Goal: Transaction & Acquisition: Purchase product/service

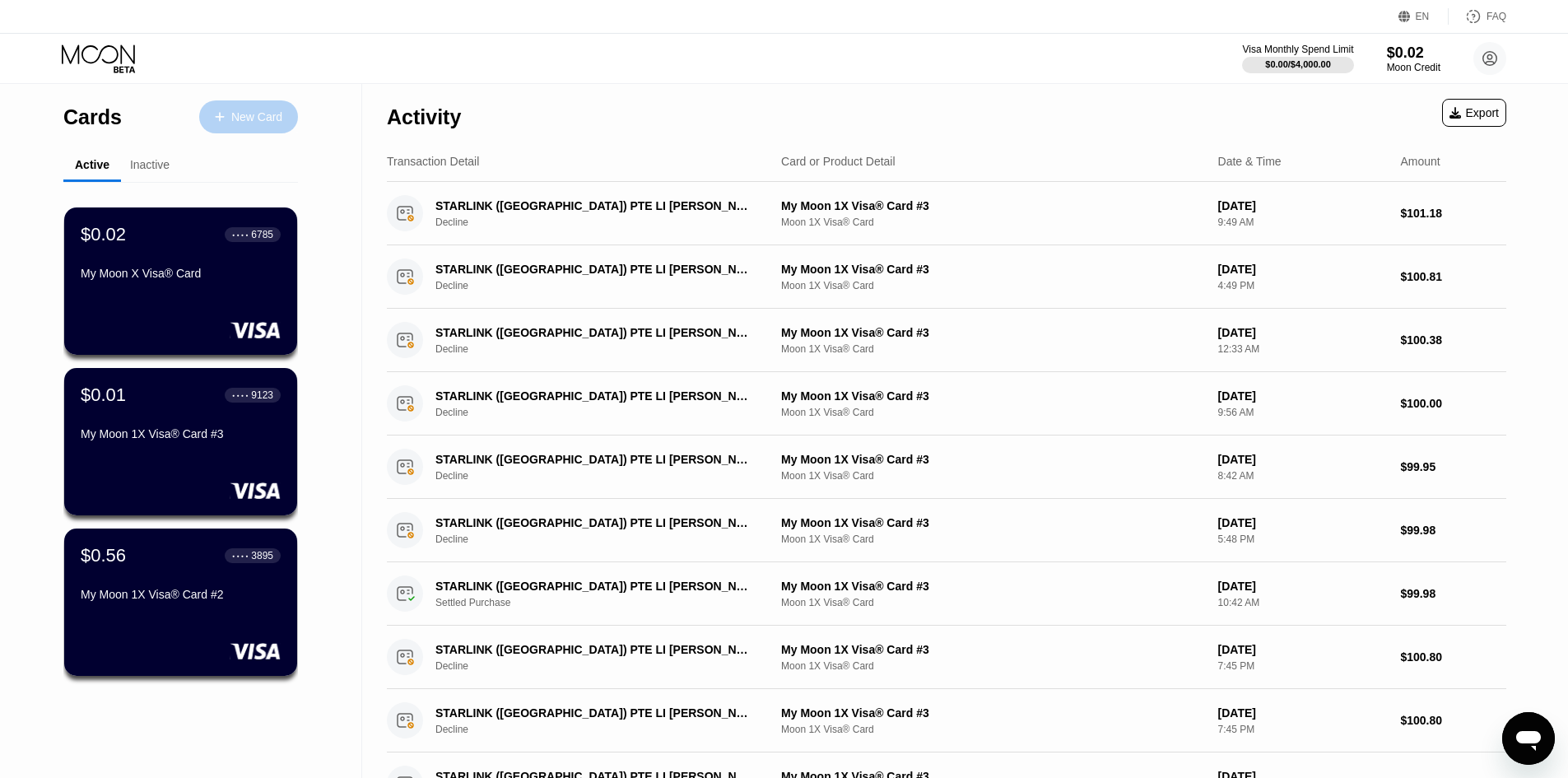
click at [258, 113] on div "New Card" at bounding box center [257, 118] width 51 height 14
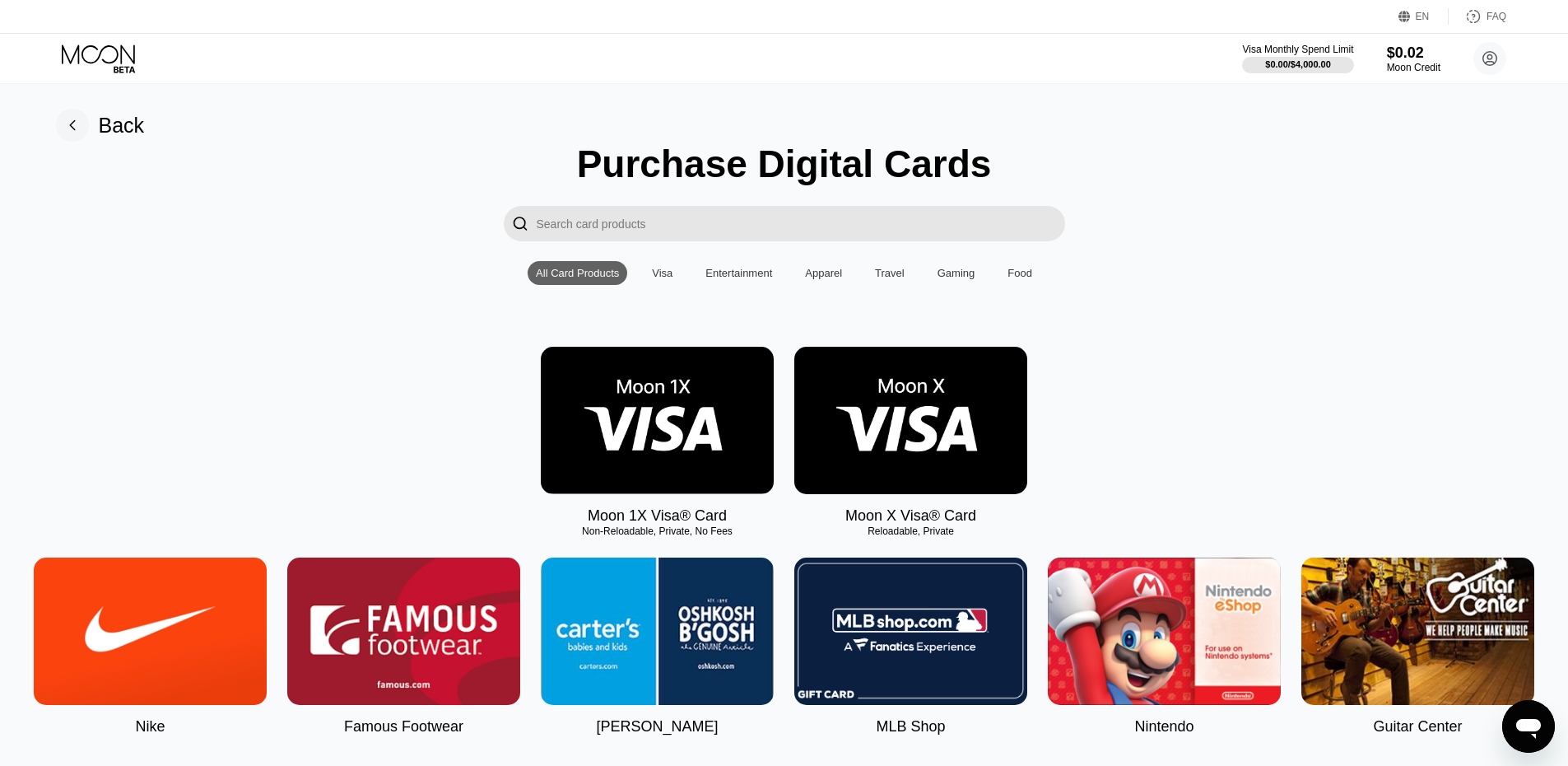
click at [626, 437] on img at bounding box center [658, 420] width 233 height 147
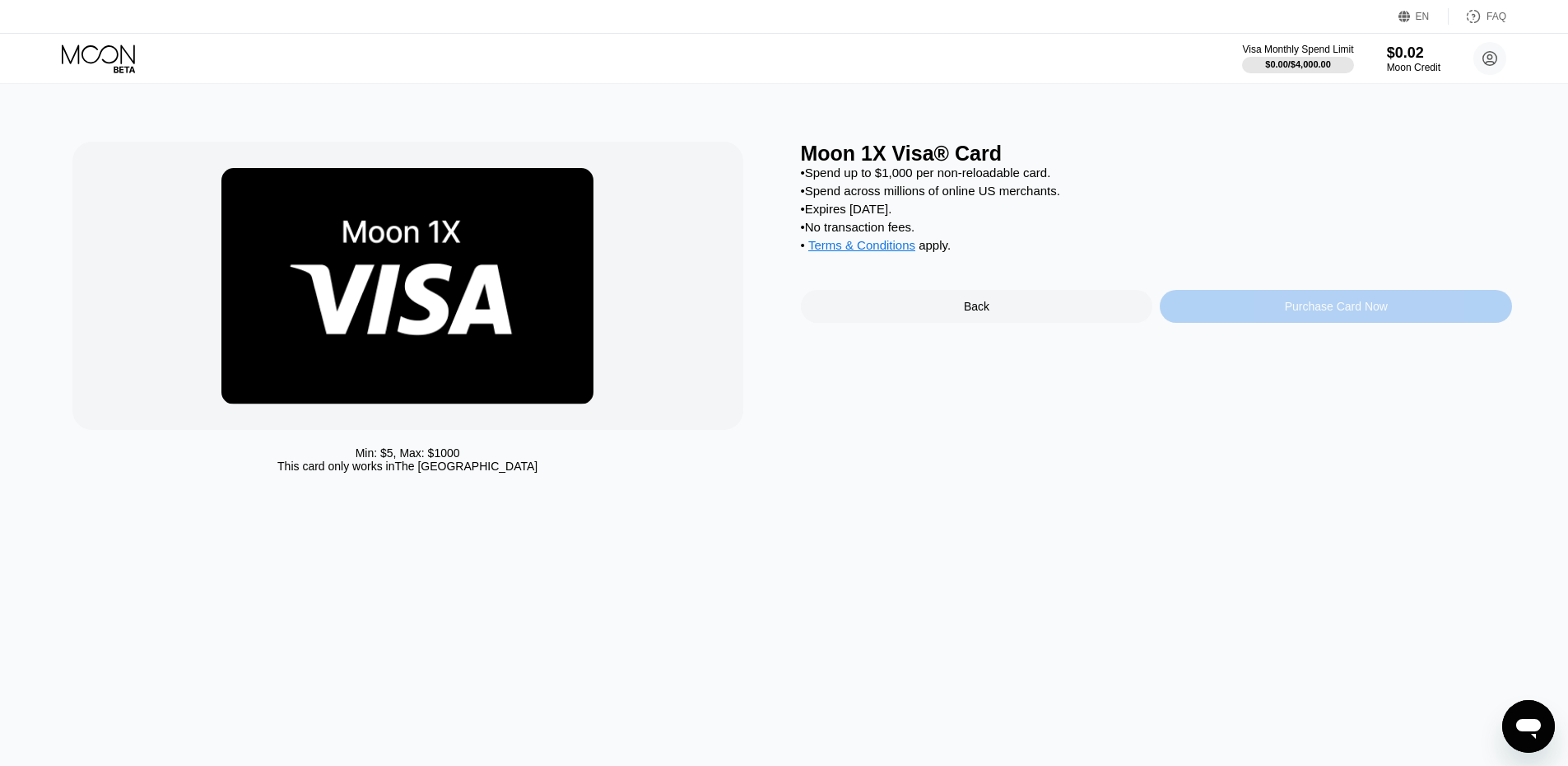
click at [1235, 321] on div "Purchase Card Now" at bounding box center [1336, 306] width 353 height 33
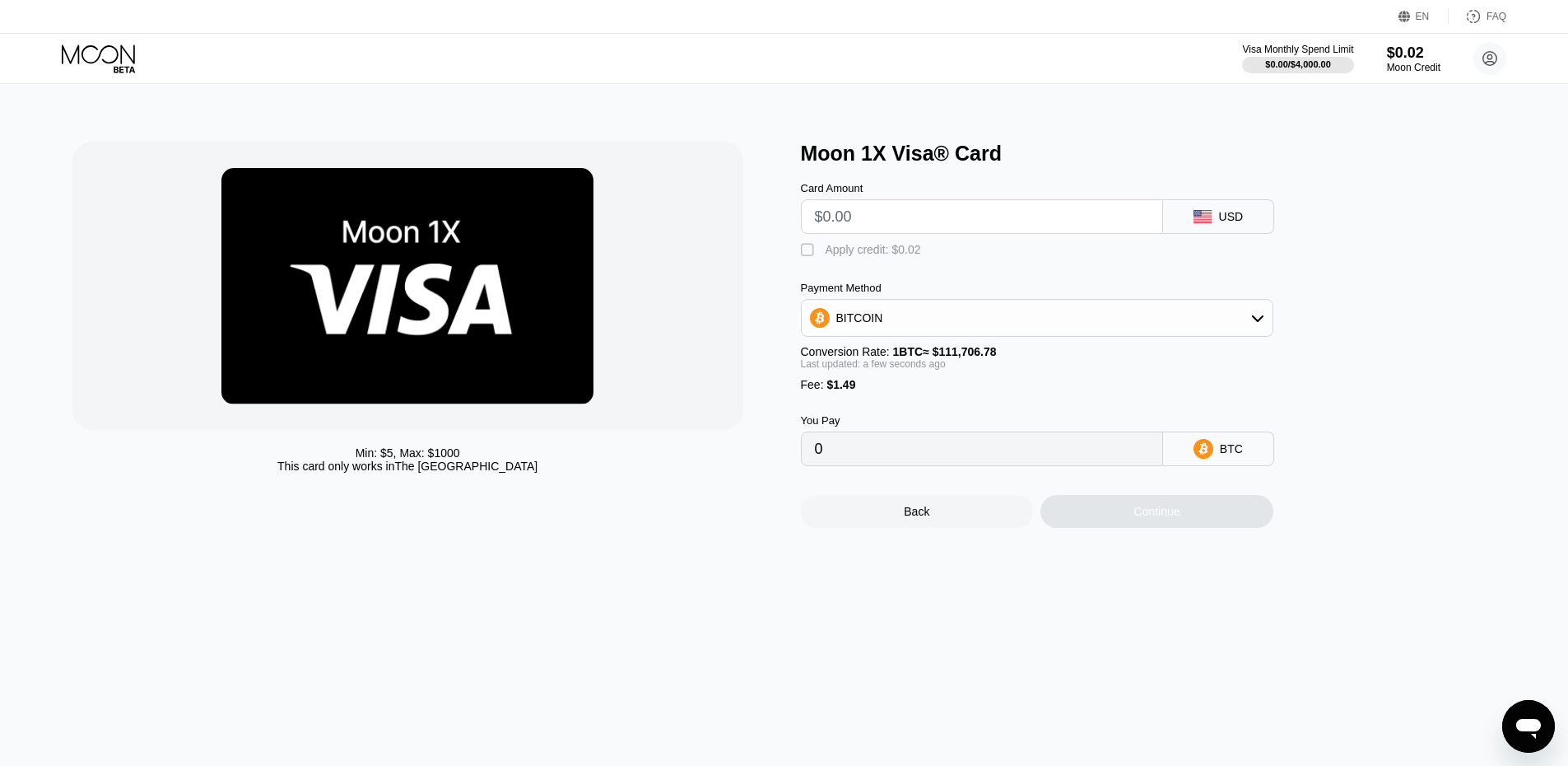
click at [933, 230] on input "text" at bounding box center [982, 216] width 335 height 33
type input "$1"
type input "0.00002230"
type input "$10"
type input "0.00010286"
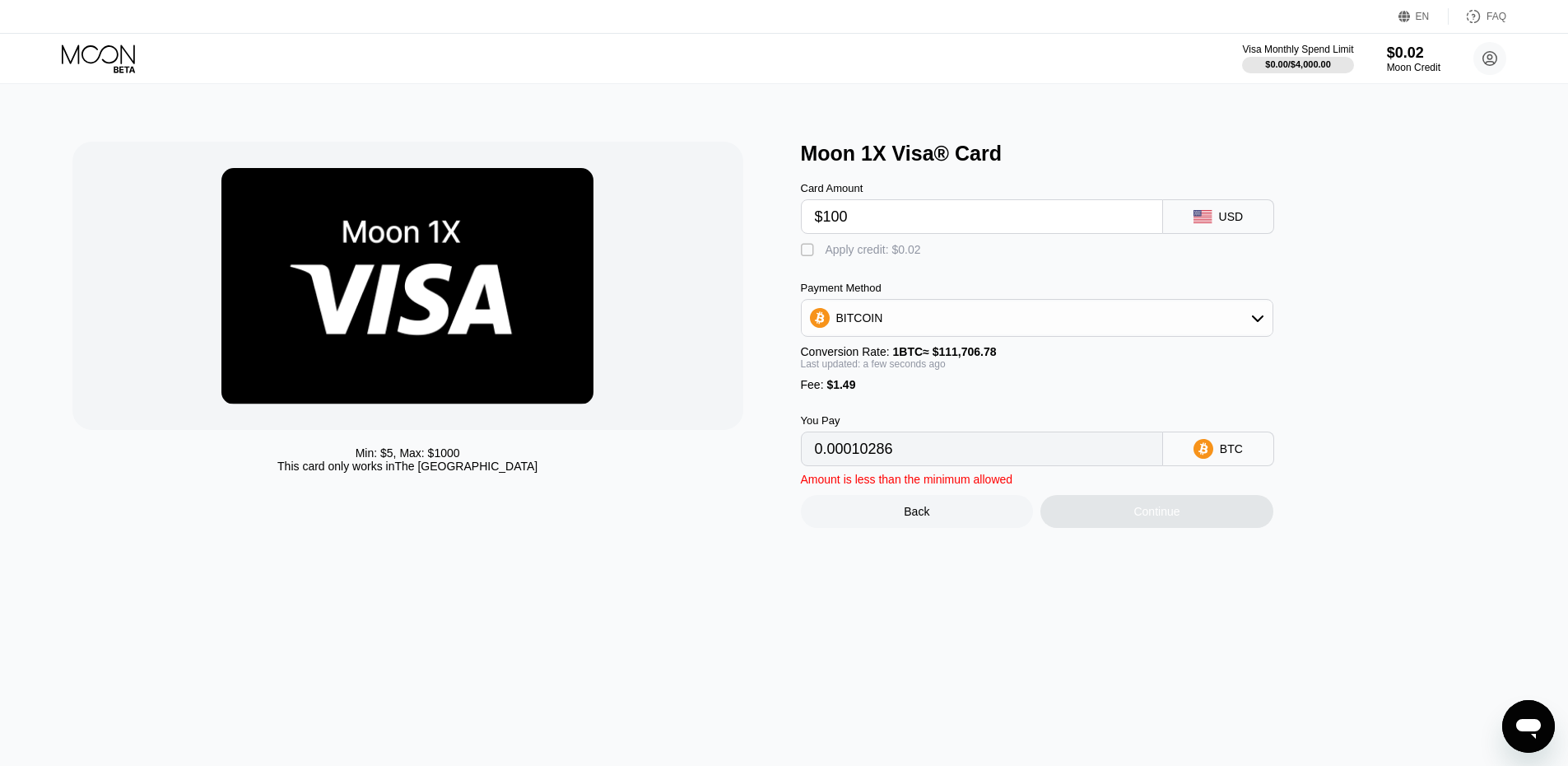
type input "$1000"
type input "0.00896535"
type input "$10000"
type input "0.08953343"
type input "$1000"
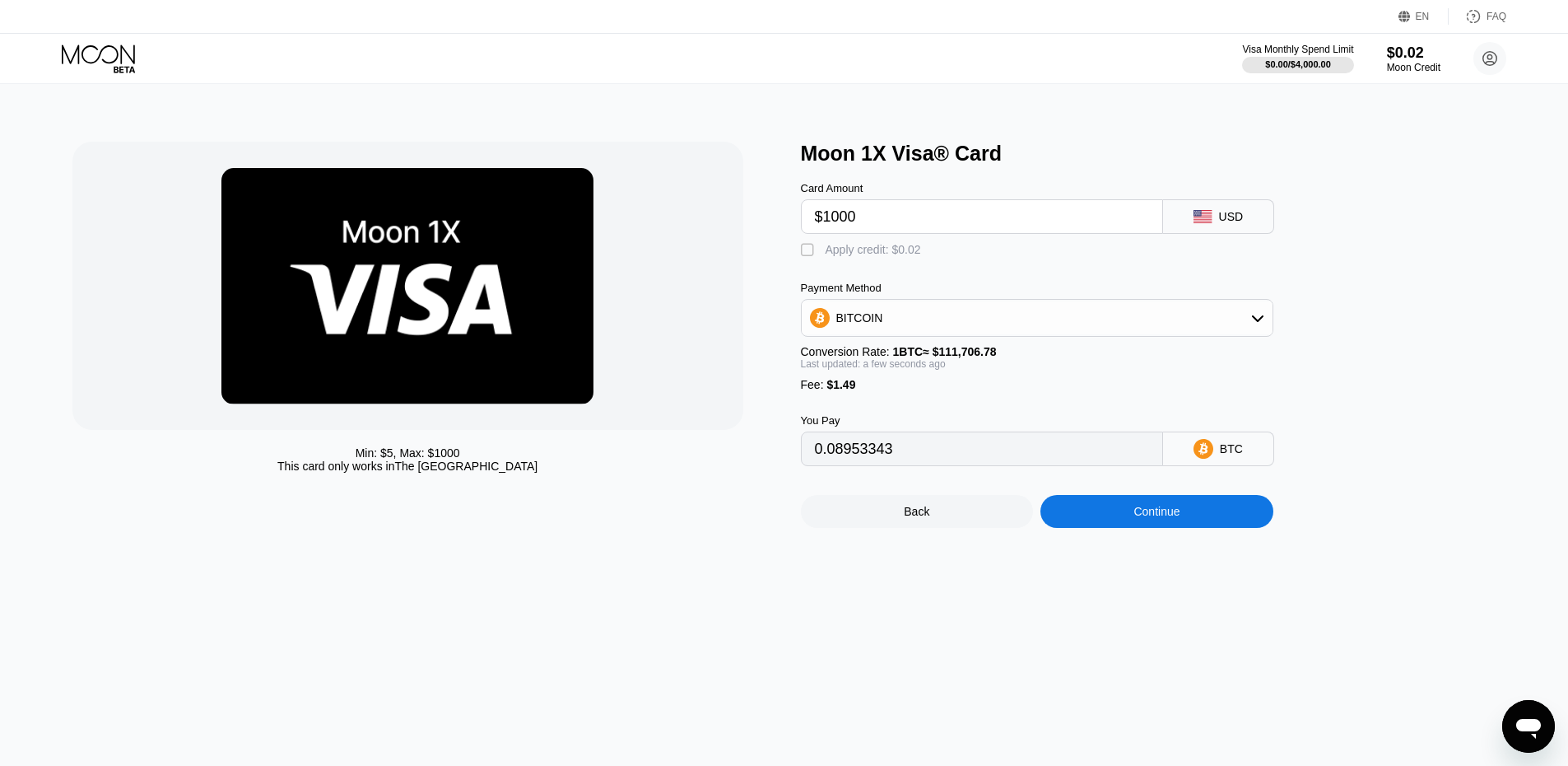
type input "0.00896535"
type input "$100"
type input "0.00090854"
type input "$100"
click at [1152, 518] on div "Continue" at bounding box center [1157, 511] width 46 height 13
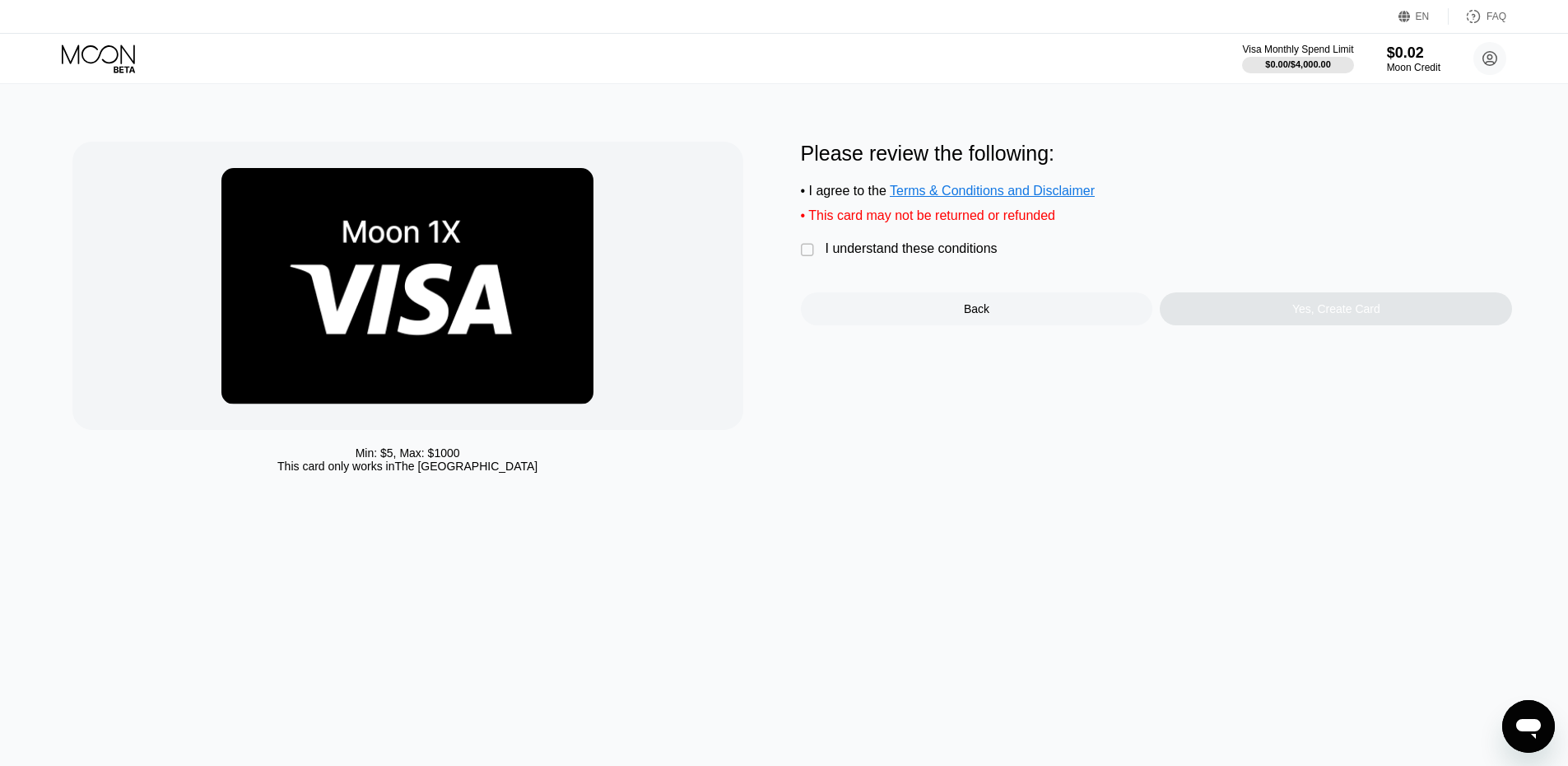
click at [808, 253] on div "" at bounding box center [809, 250] width 16 height 16
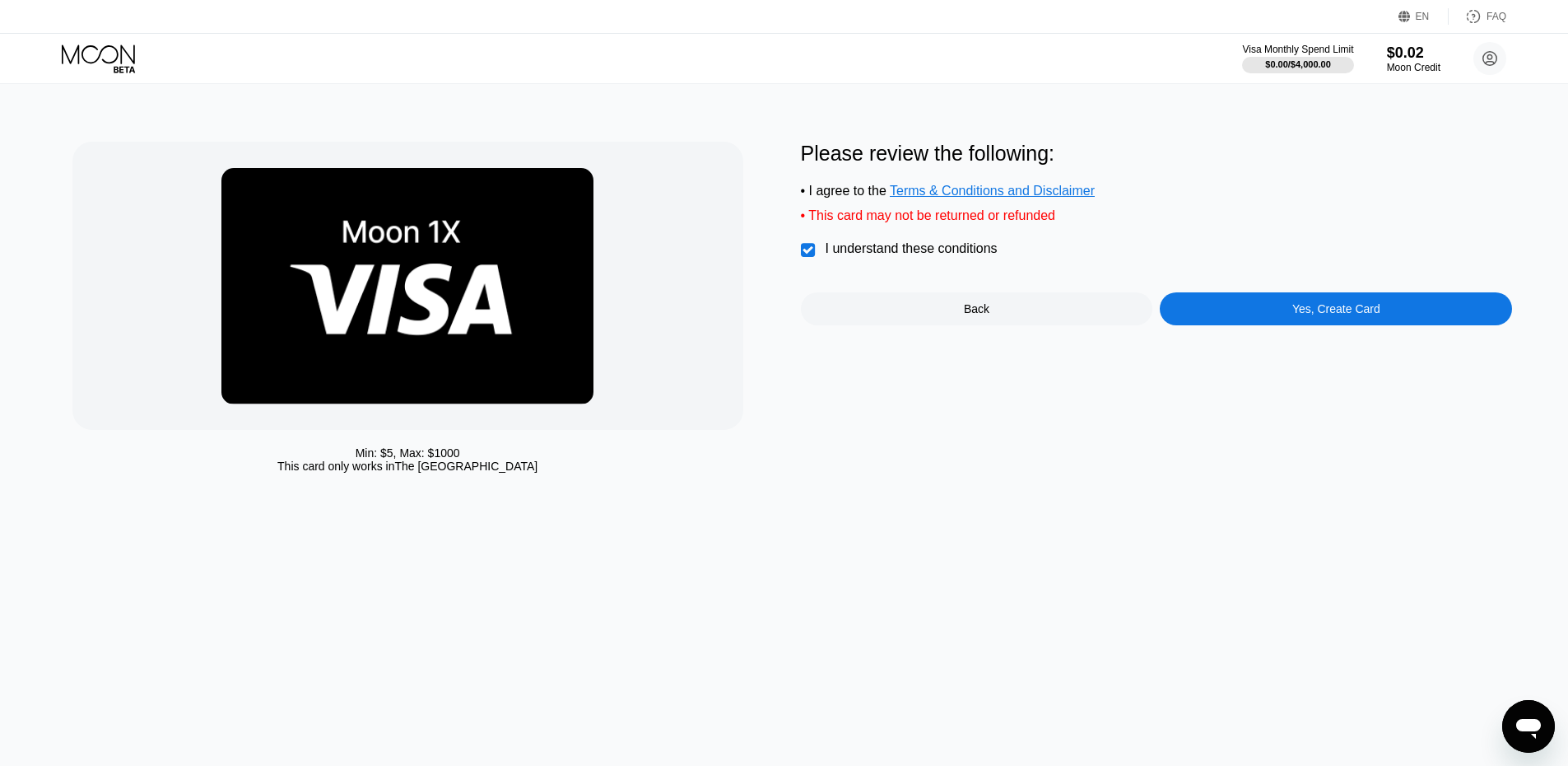
click at [1236, 324] on div "Yes, Create Card" at bounding box center [1336, 309] width 353 height 33
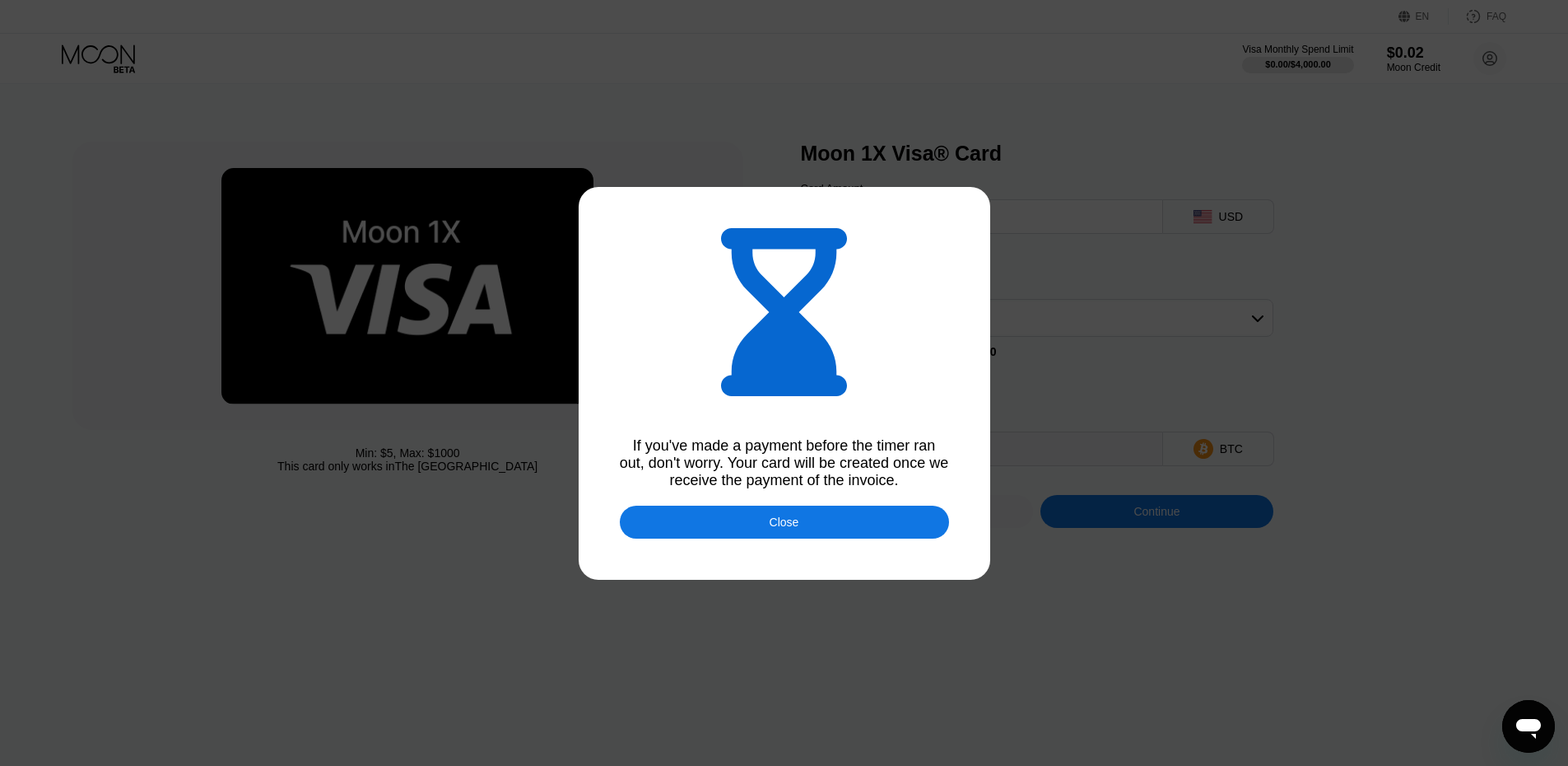
click at [979, 452] on div at bounding box center [790, 389] width 1581 height 778
click at [834, 516] on div "Close" at bounding box center [784, 522] width 329 height 33
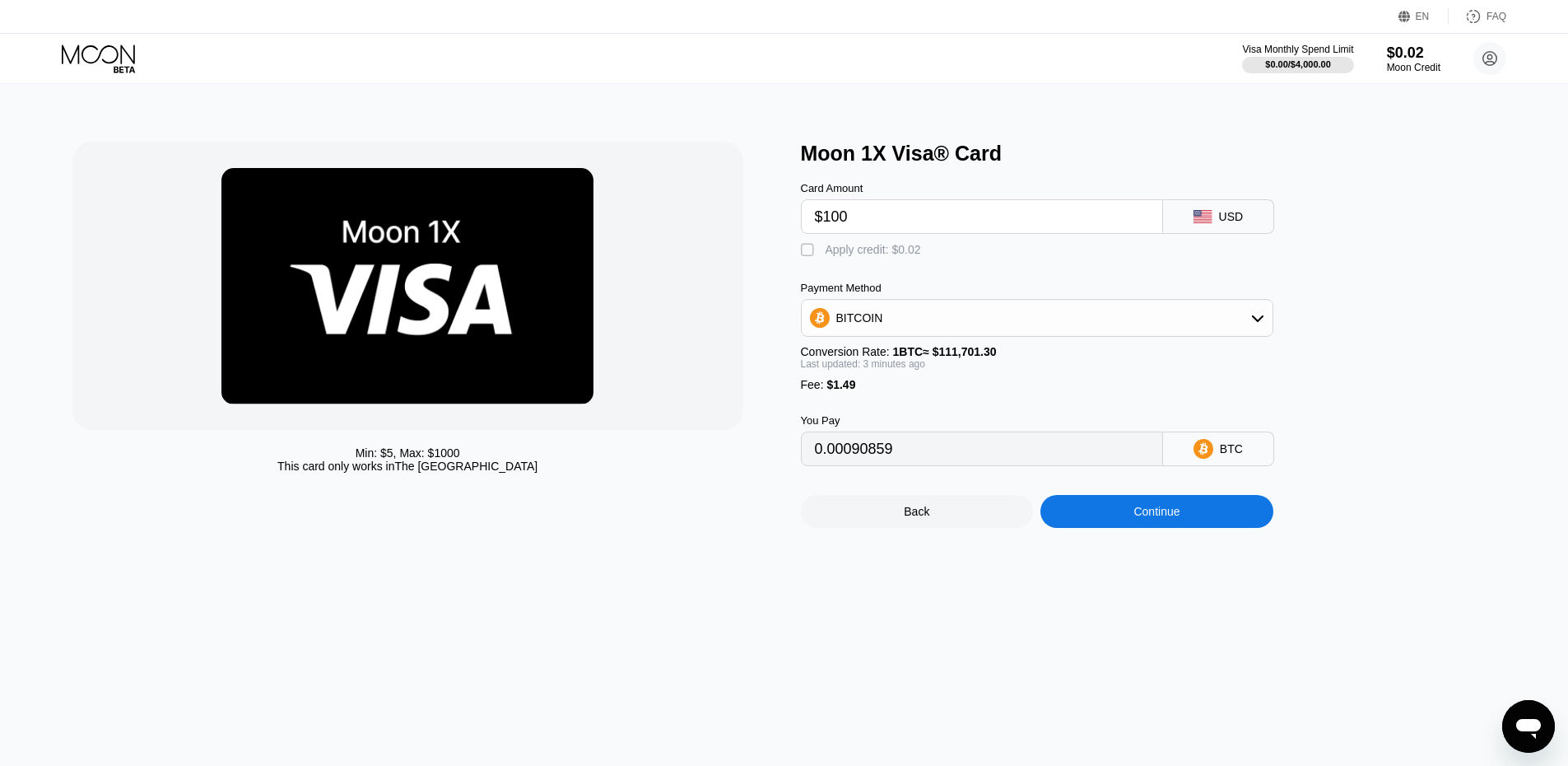
click at [1147, 518] on div "Continue" at bounding box center [1157, 511] width 46 height 13
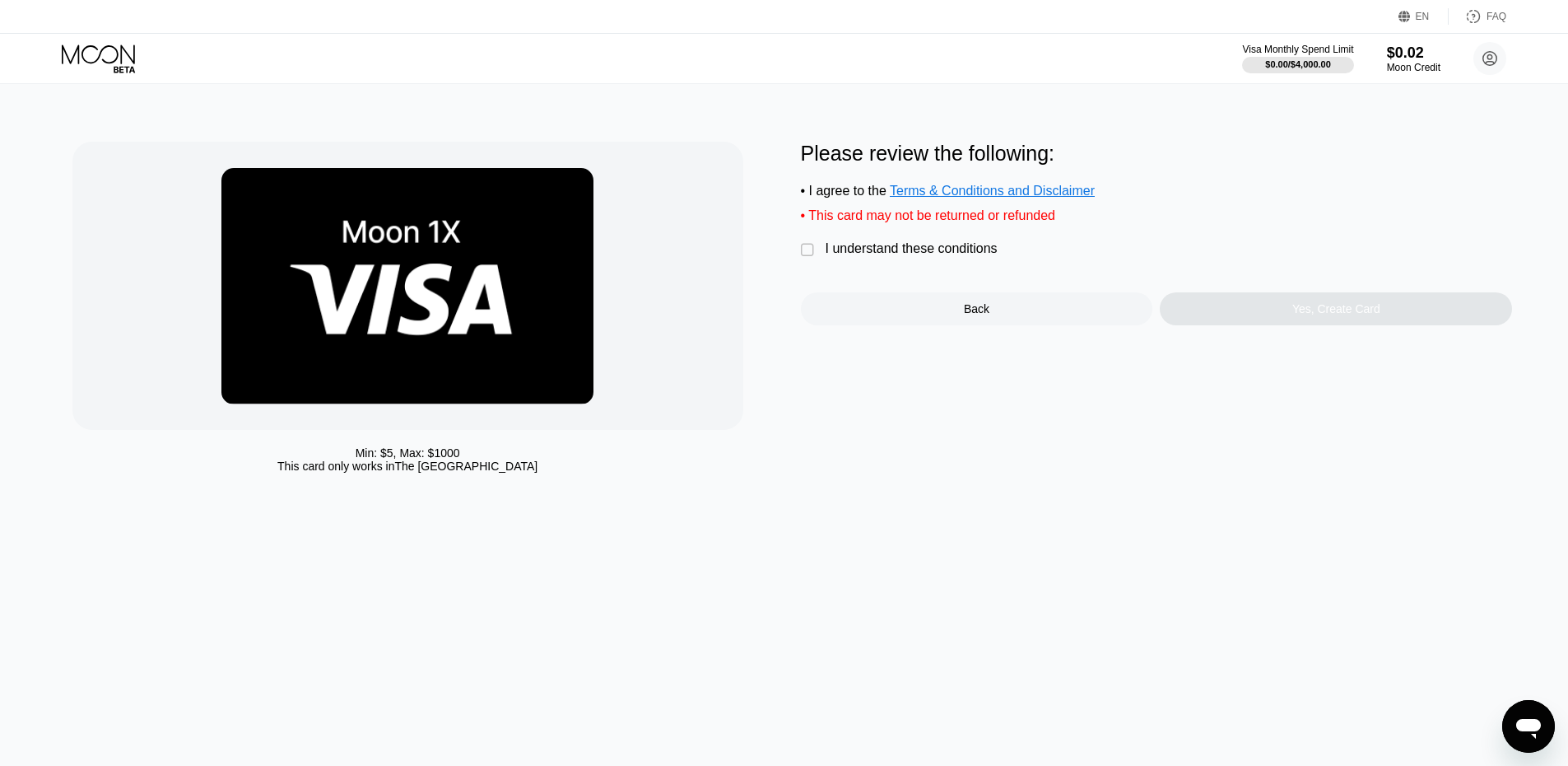
click at [816, 257] on div "" at bounding box center [809, 250] width 16 height 16
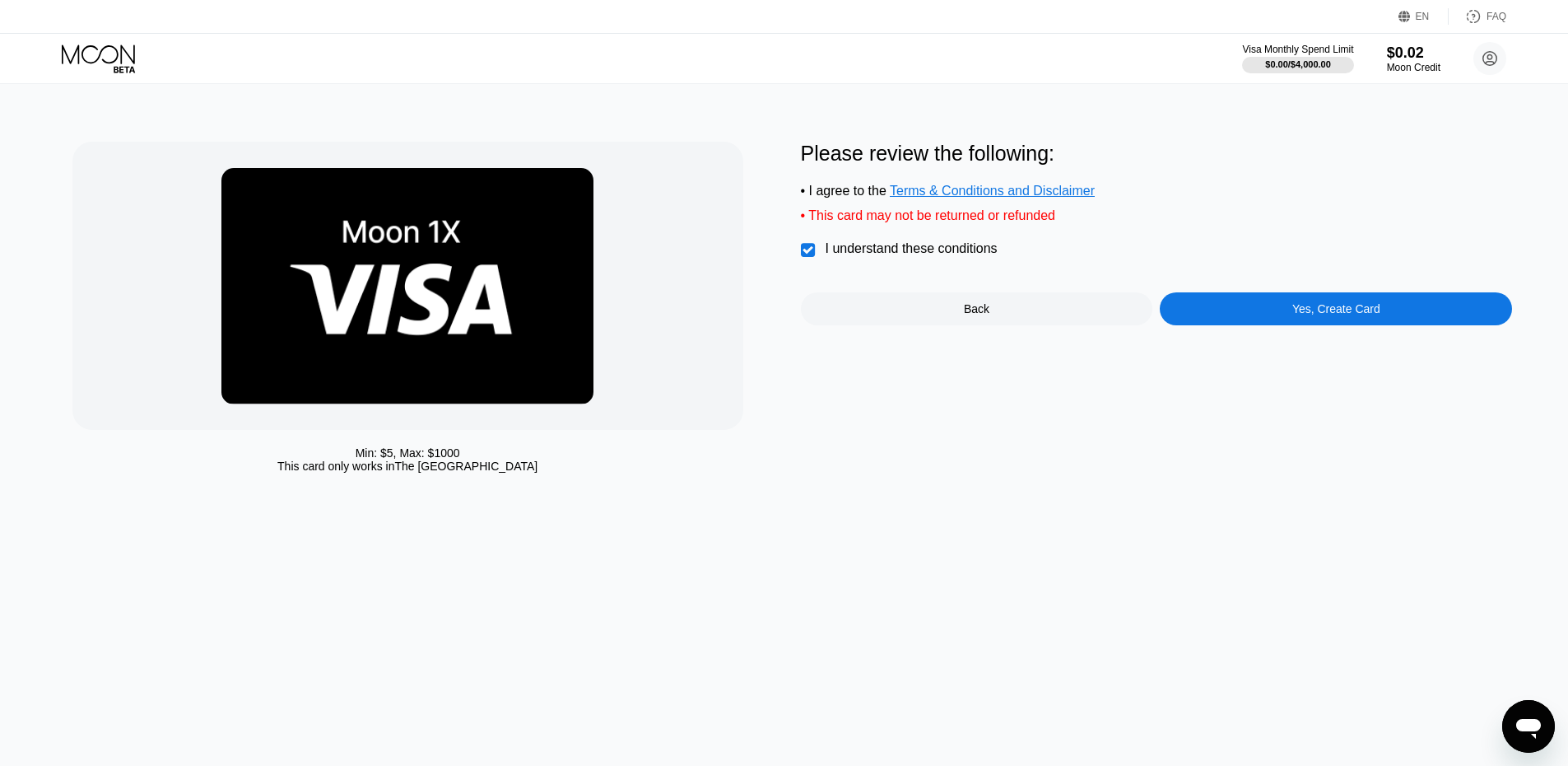
click at [1270, 325] on div "Yes, Create Card" at bounding box center [1336, 309] width 353 height 33
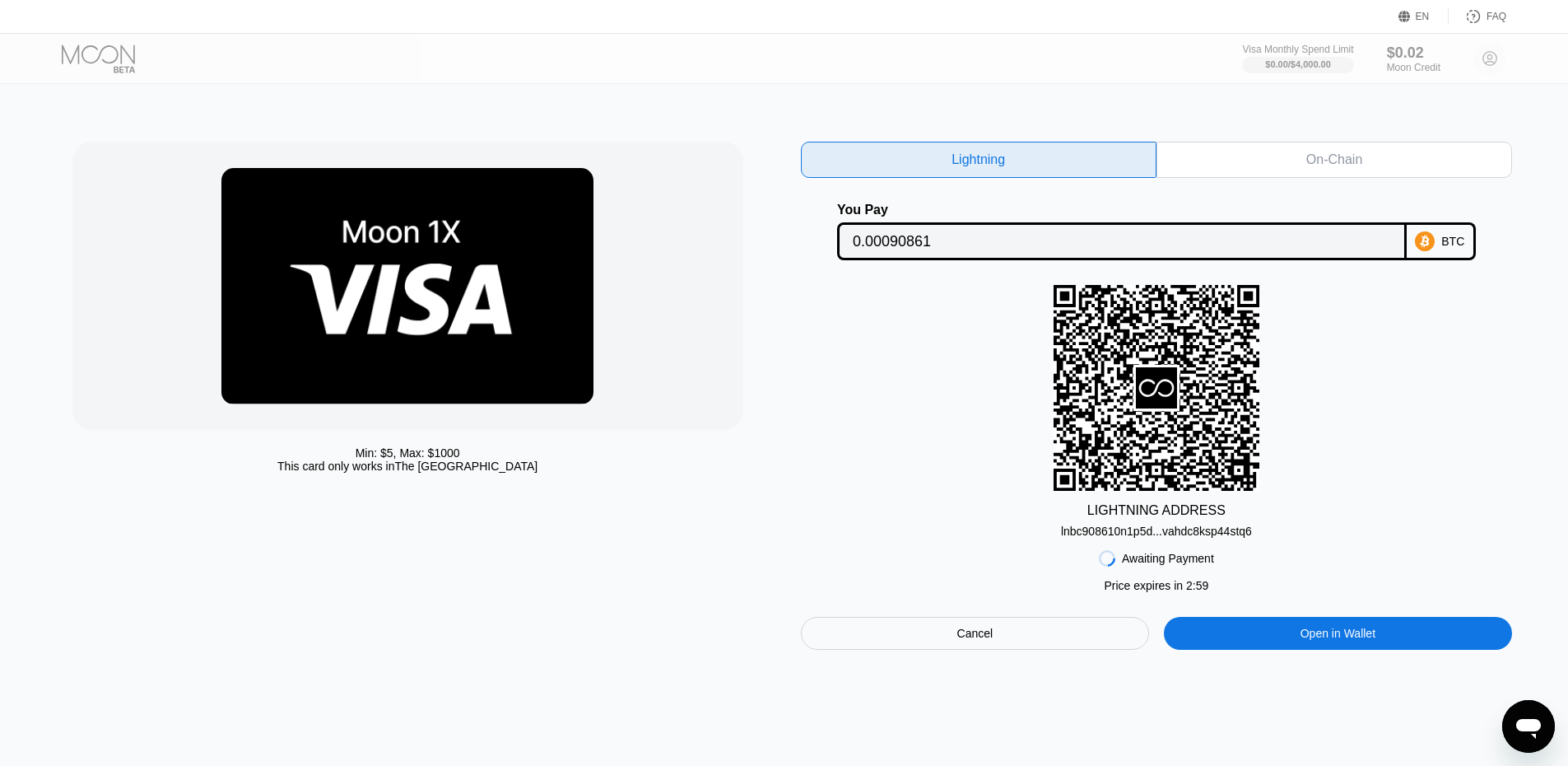
click at [1168, 537] on div "lnbc908610n1p5d...vahdc8ksp44stq6" at bounding box center [1157, 531] width 191 height 13
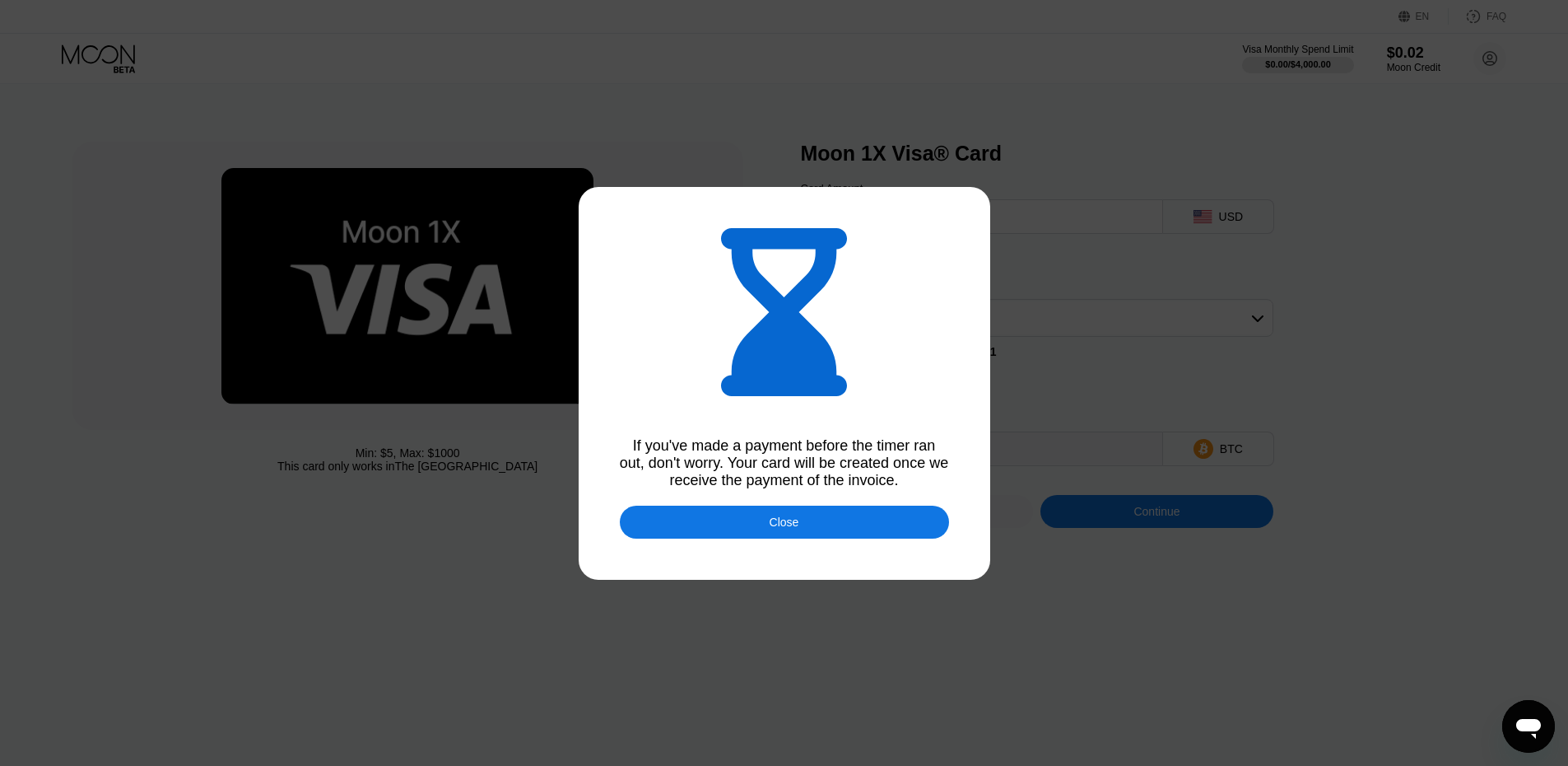
click at [813, 529] on div "Close" at bounding box center [784, 522] width 329 height 33
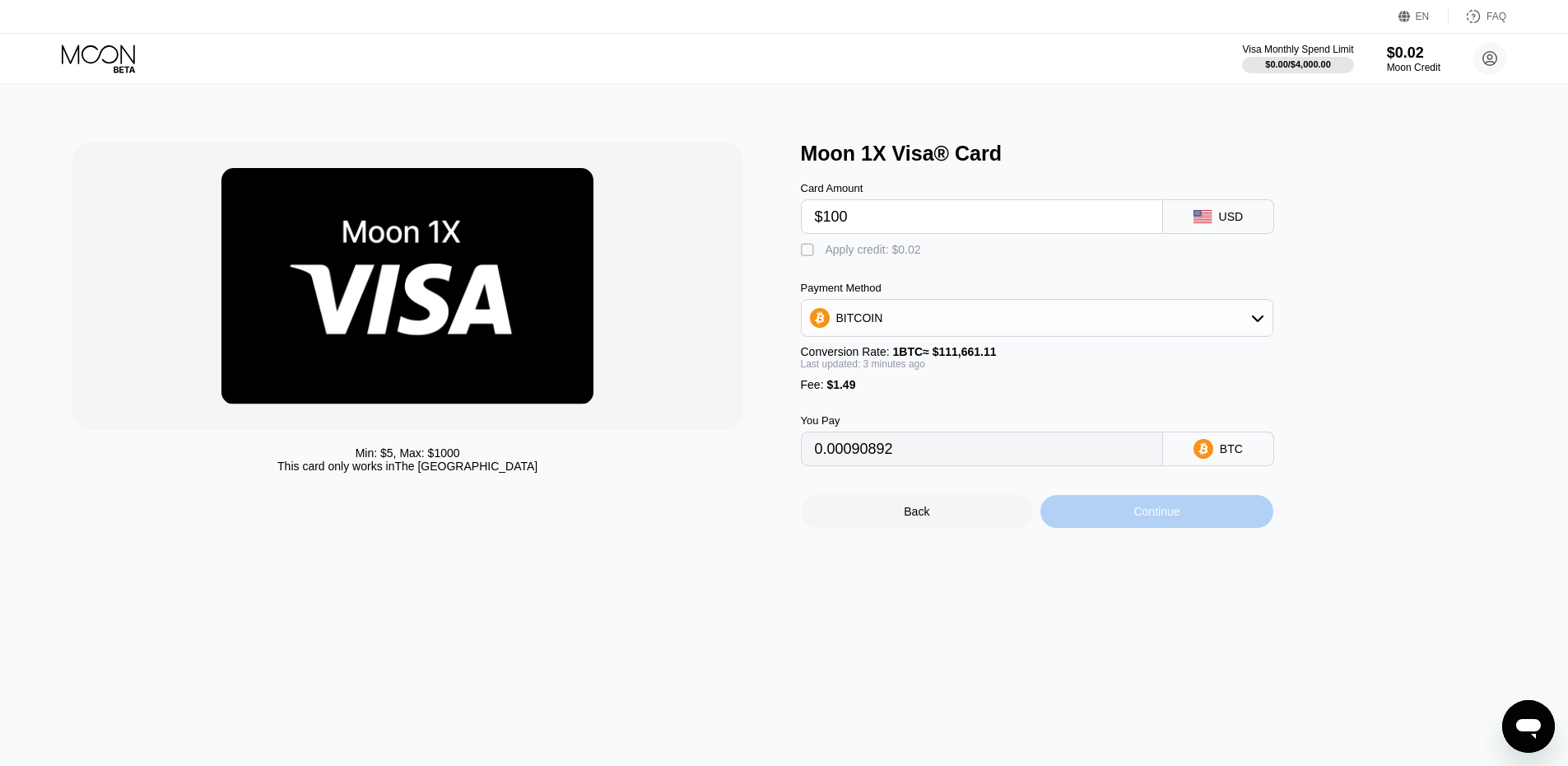
click at [1090, 528] on div "Continue" at bounding box center [1157, 511] width 233 height 33
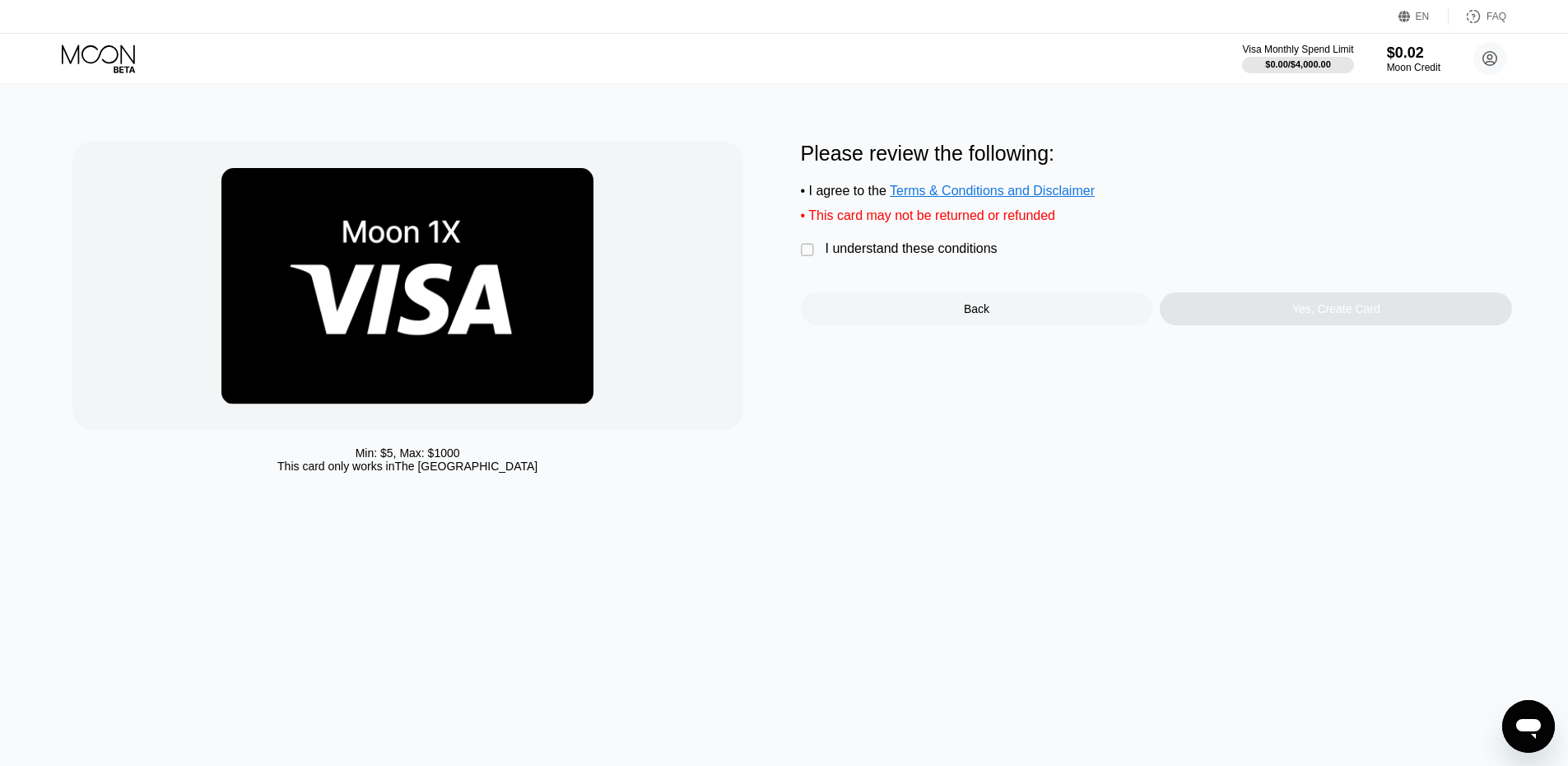
click at [817, 259] on div "" at bounding box center [809, 250] width 16 height 16
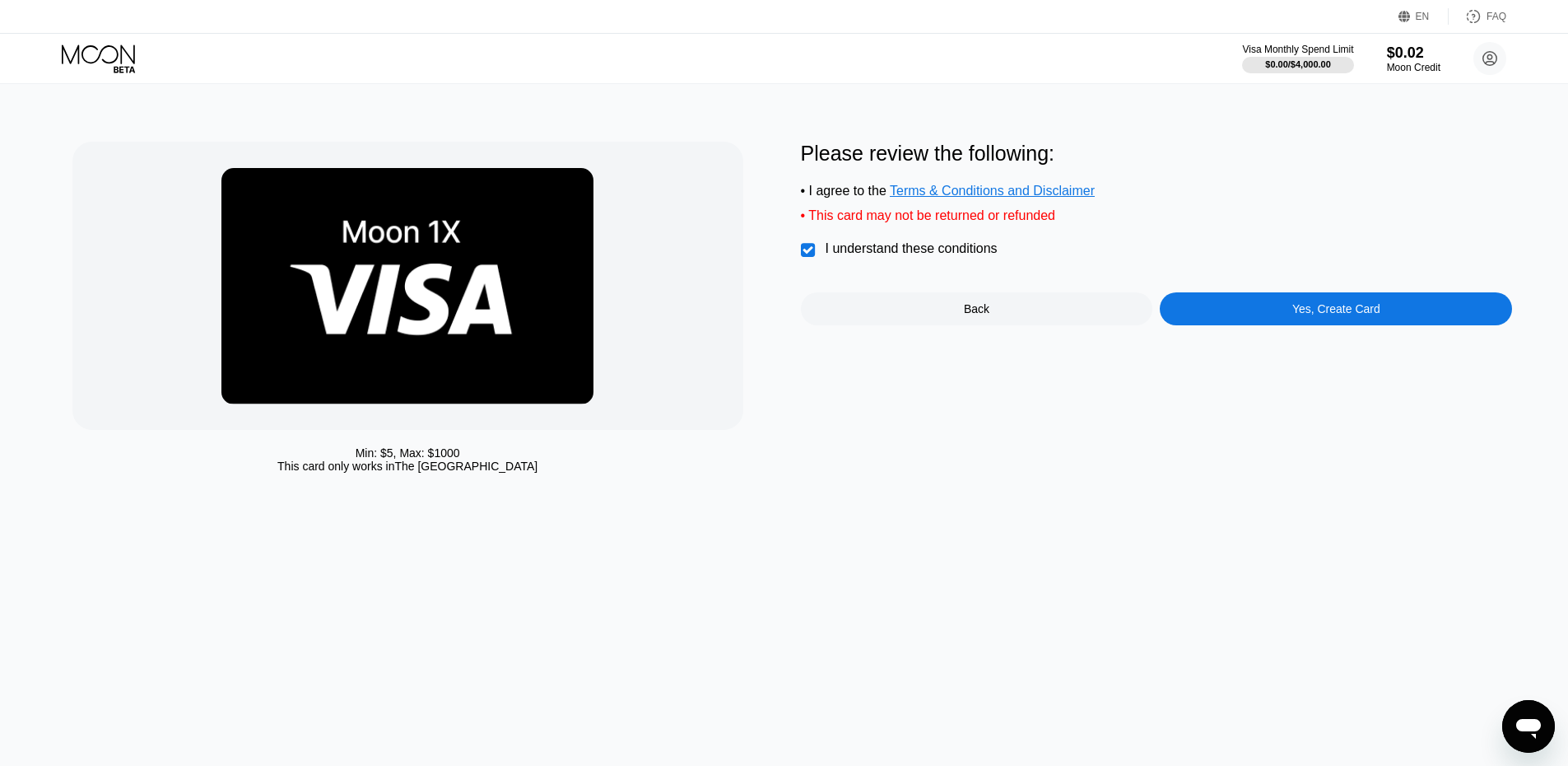
click at [1227, 311] on div "Yes, Create Card" at bounding box center [1336, 309] width 353 height 33
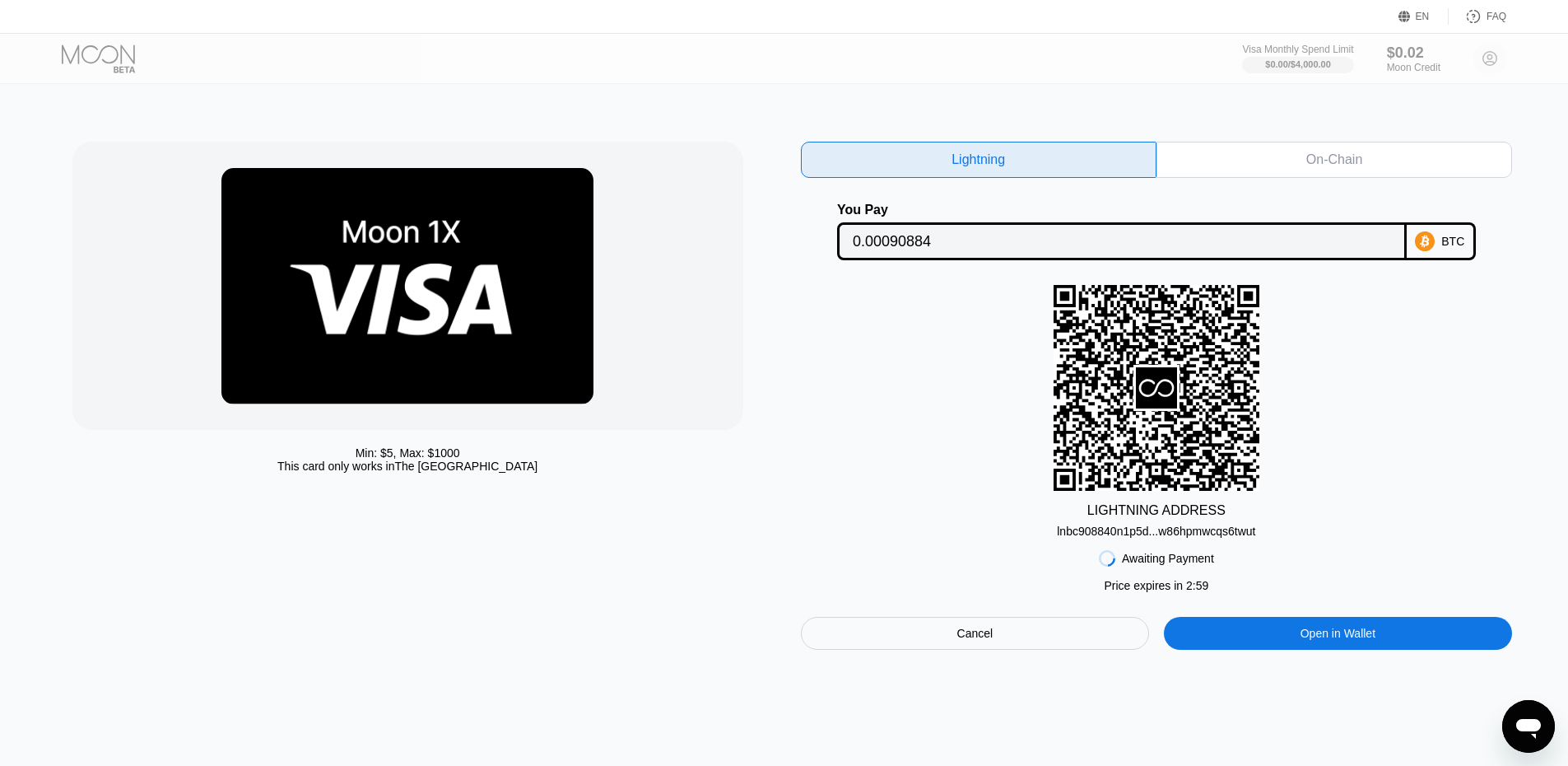
click at [1218, 534] on div "lnbc908840n1p5d...w86hpmwcqs6twut" at bounding box center [1157, 531] width 199 height 13
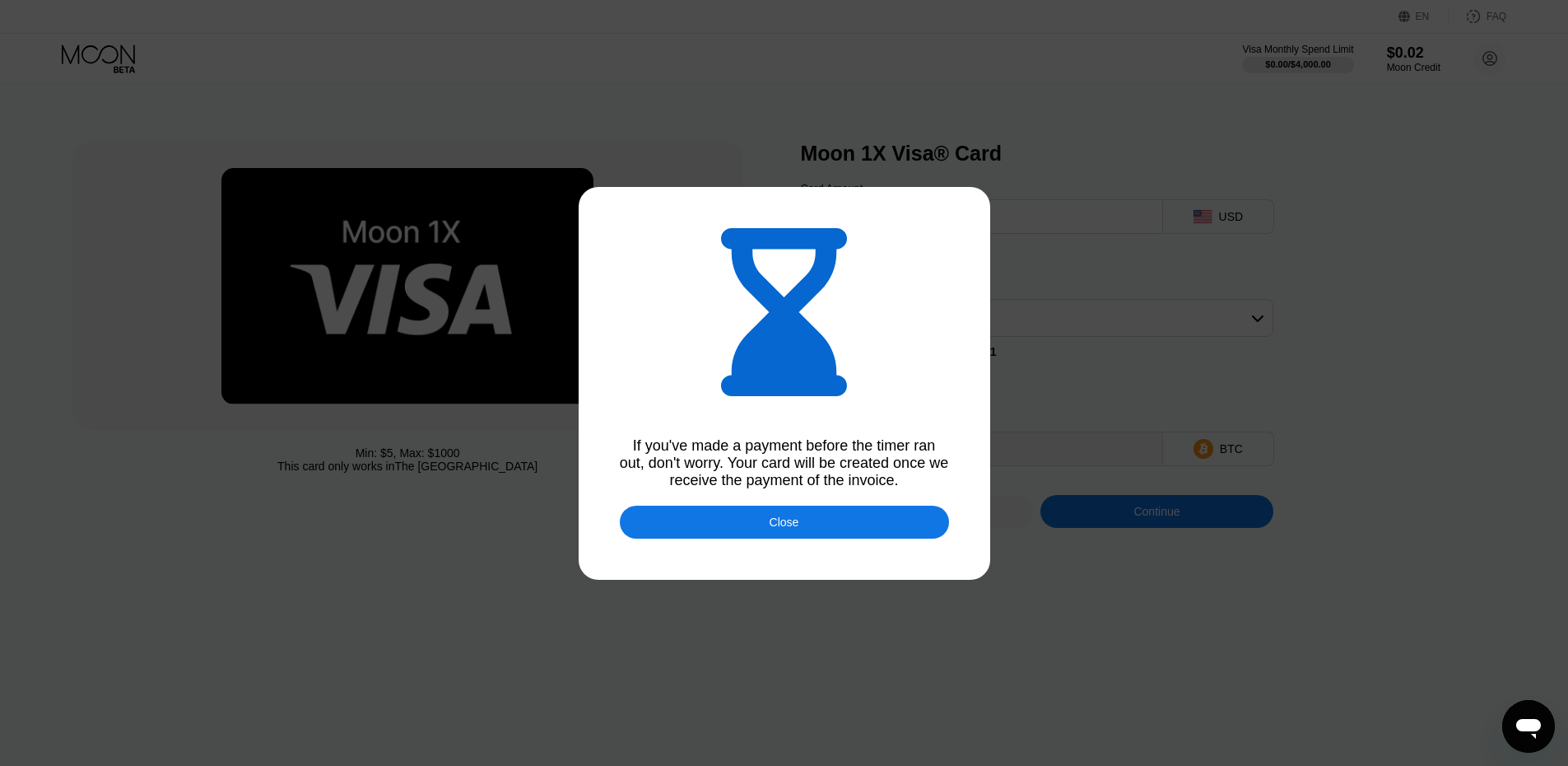
type input "0.00090956"
drag, startPoint x: 806, startPoint y: 524, endPoint x: 790, endPoint y: 510, distance: 21.3
click at [806, 525] on div "Close" at bounding box center [784, 522] width 329 height 33
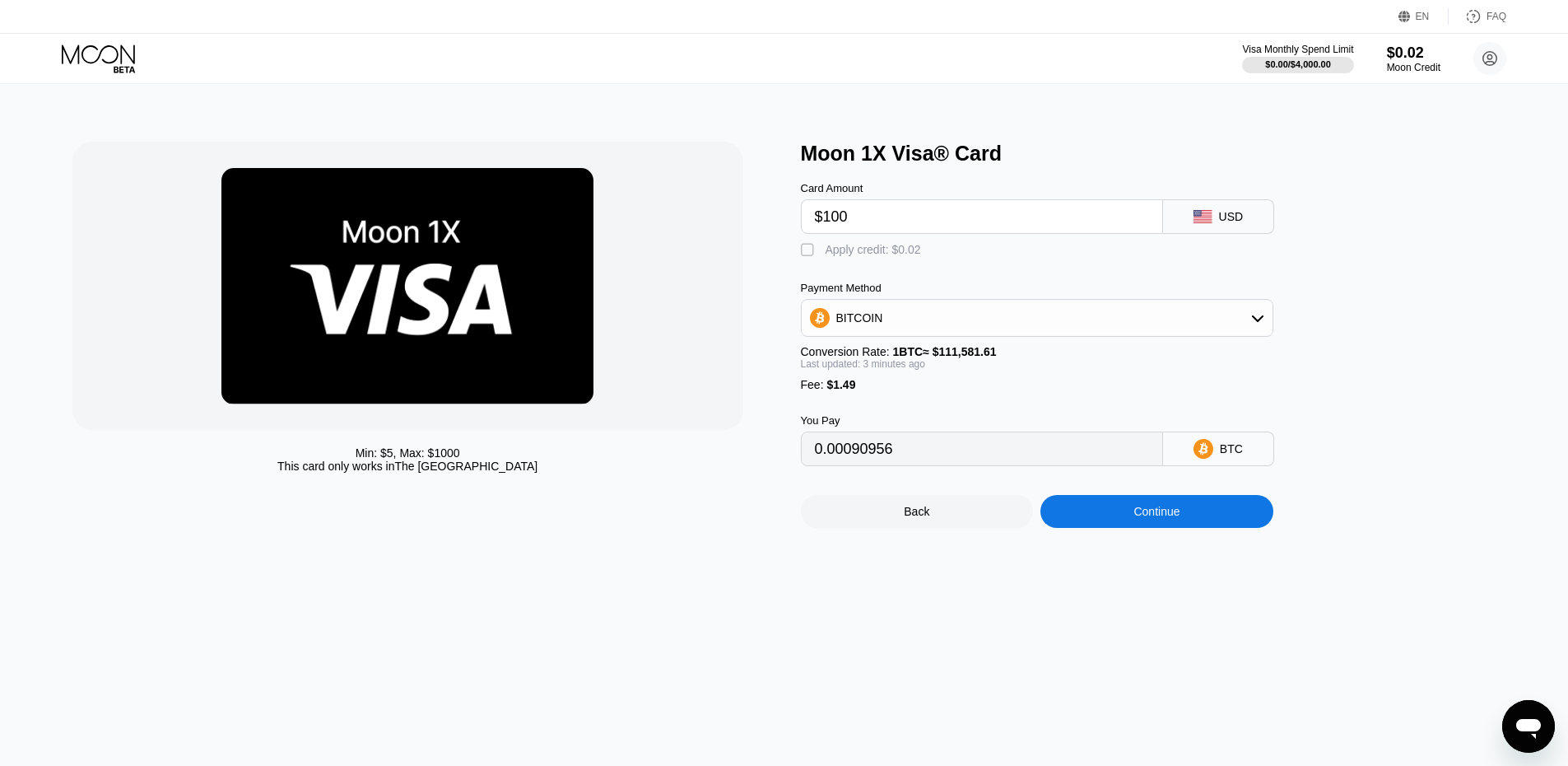
click at [95, 61] on icon at bounding box center [99, 58] width 77 height 29
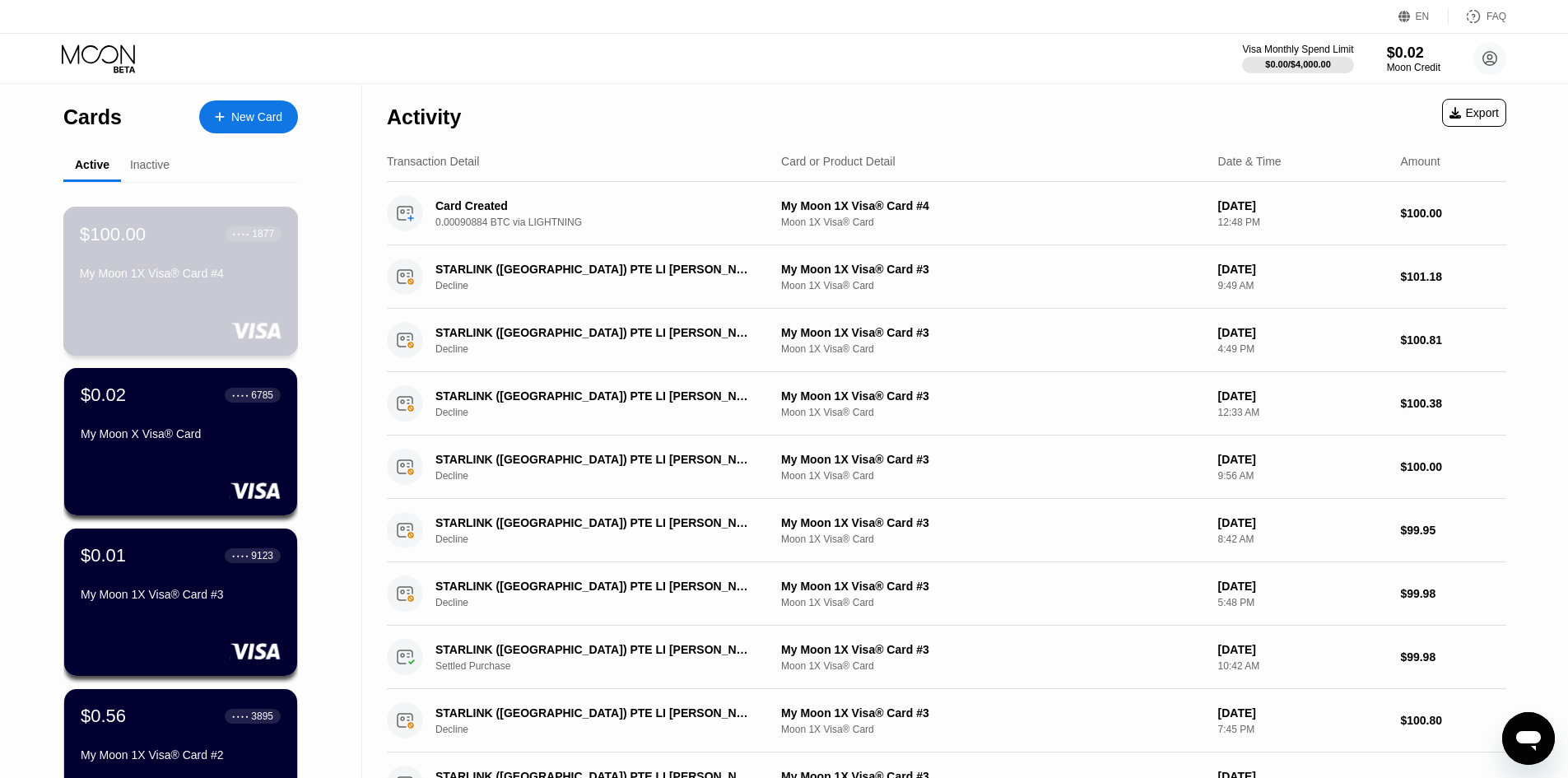
click at [279, 286] on div "My Moon 1X Visa® Card #4" at bounding box center [180, 277] width 201 height 20
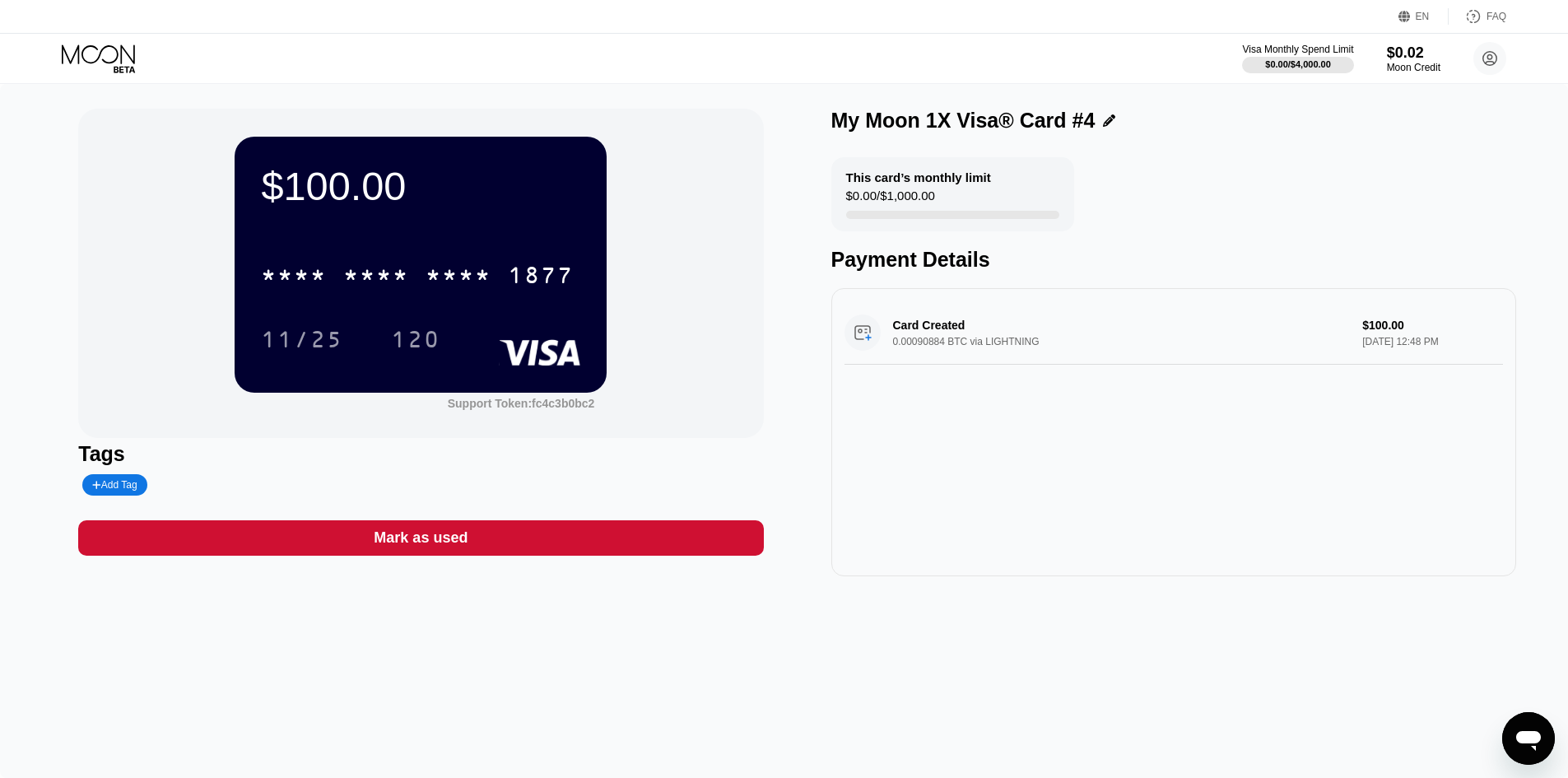
click at [269, 277] on div "* * * *" at bounding box center [294, 277] width 66 height 26
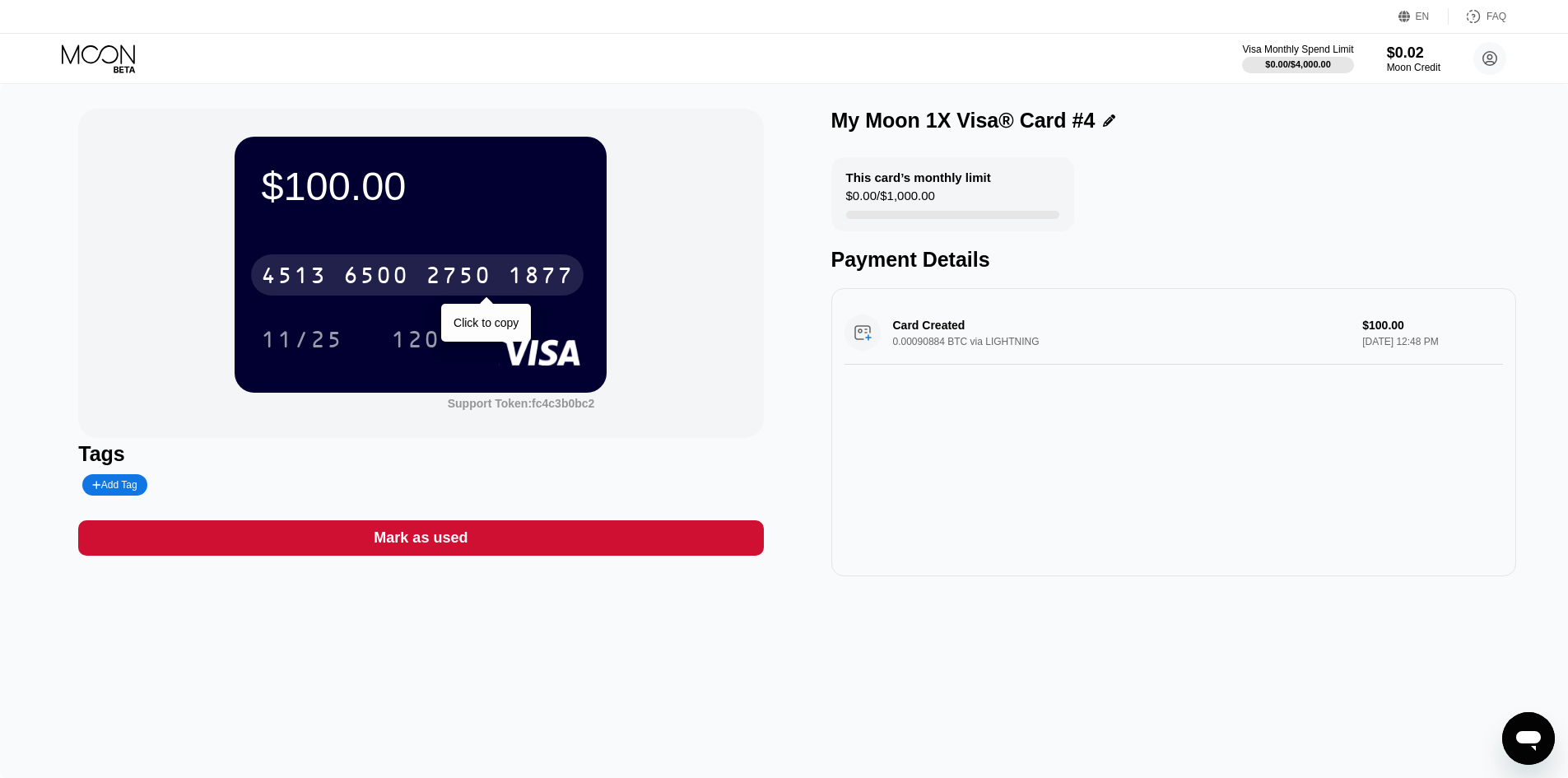
click at [657, 469] on div "Tags Add Tag" at bounding box center [420, 469] width 685 height 54
click at [507, 322] on div "11/25 120" at bounding box center [421, 340] width 320 height 41
click at [411, 340] on div "120" at bounding box center [415, 341] width 49 height 26
